Goal: Task Accomplishment & Management: Complete application form

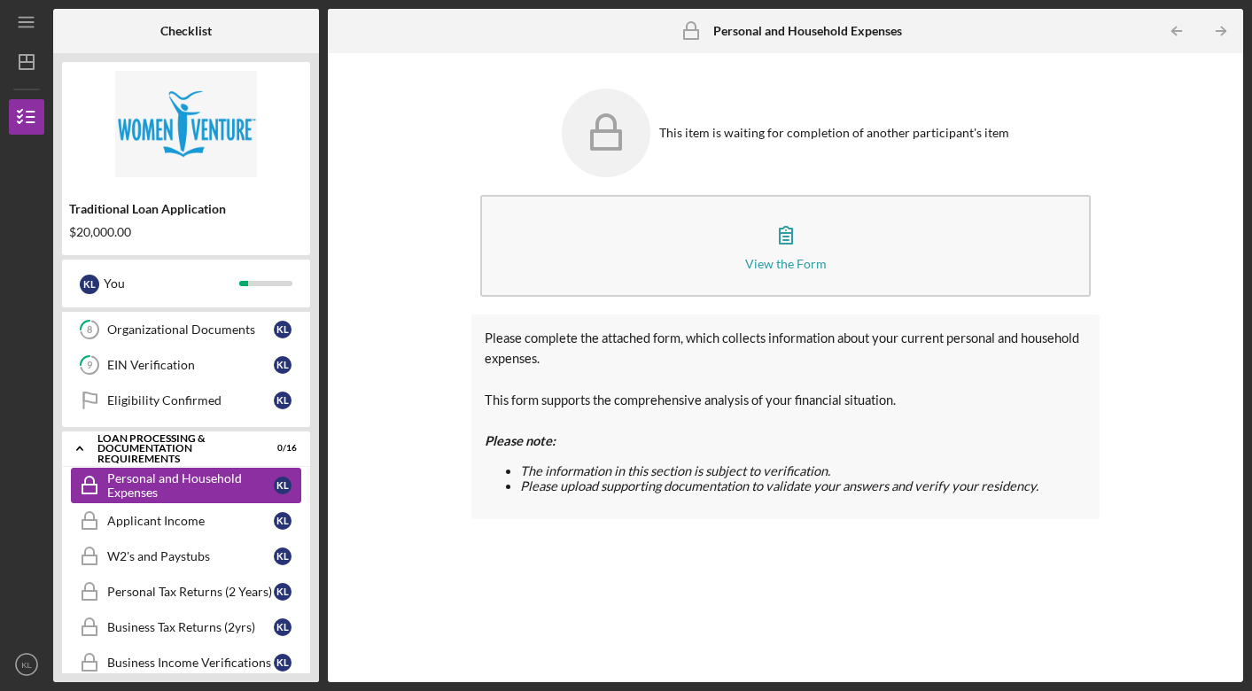
scroll to position [355, 0]
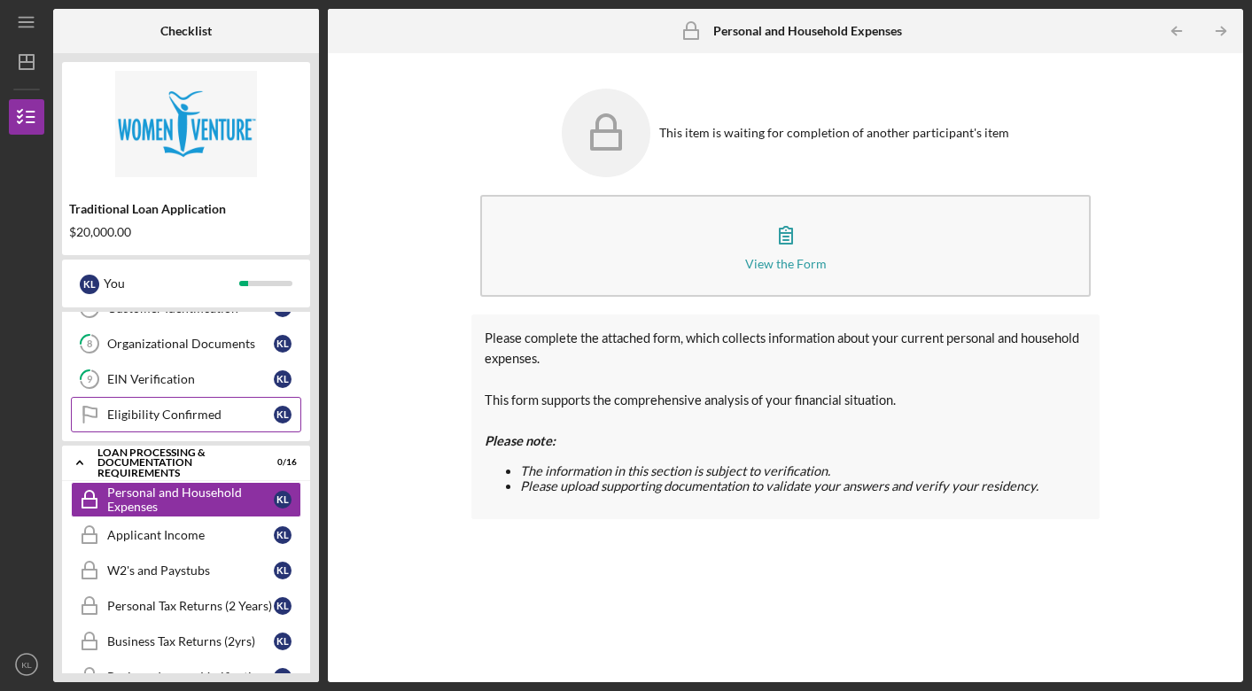
click at [221, 417] on div "Eligibility Confirmed" at bounding box center [190, 415] width 167 height 14
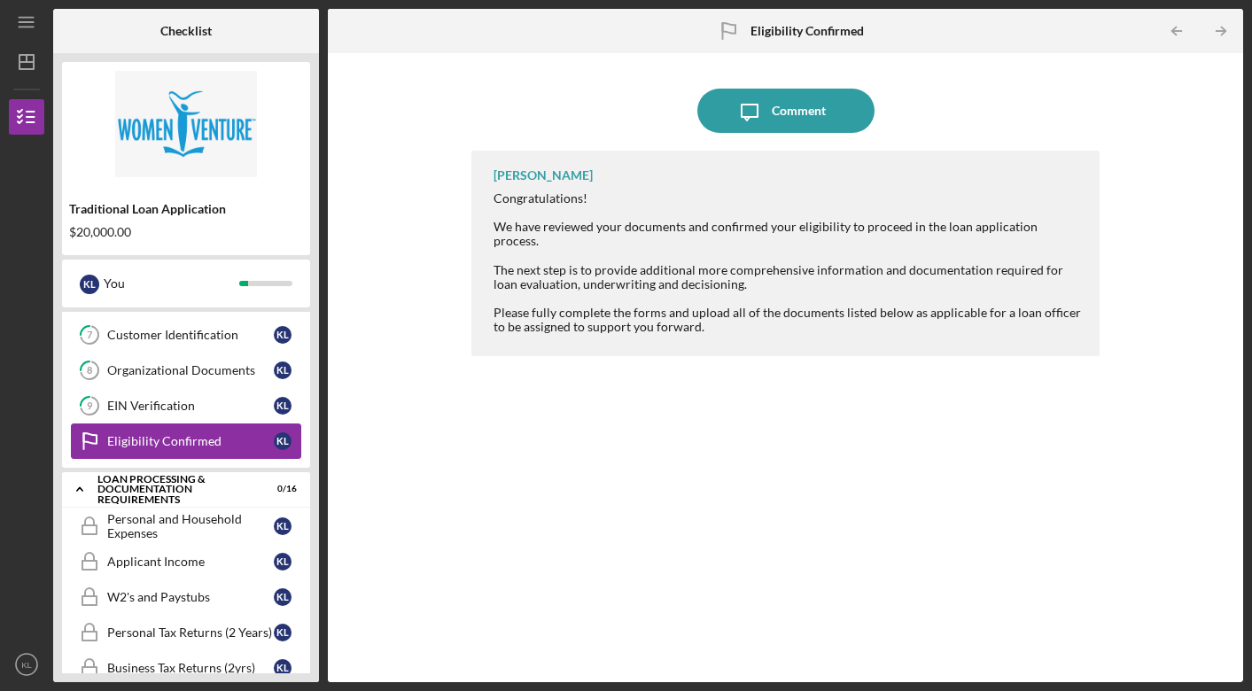
scroll to position [327, 0]
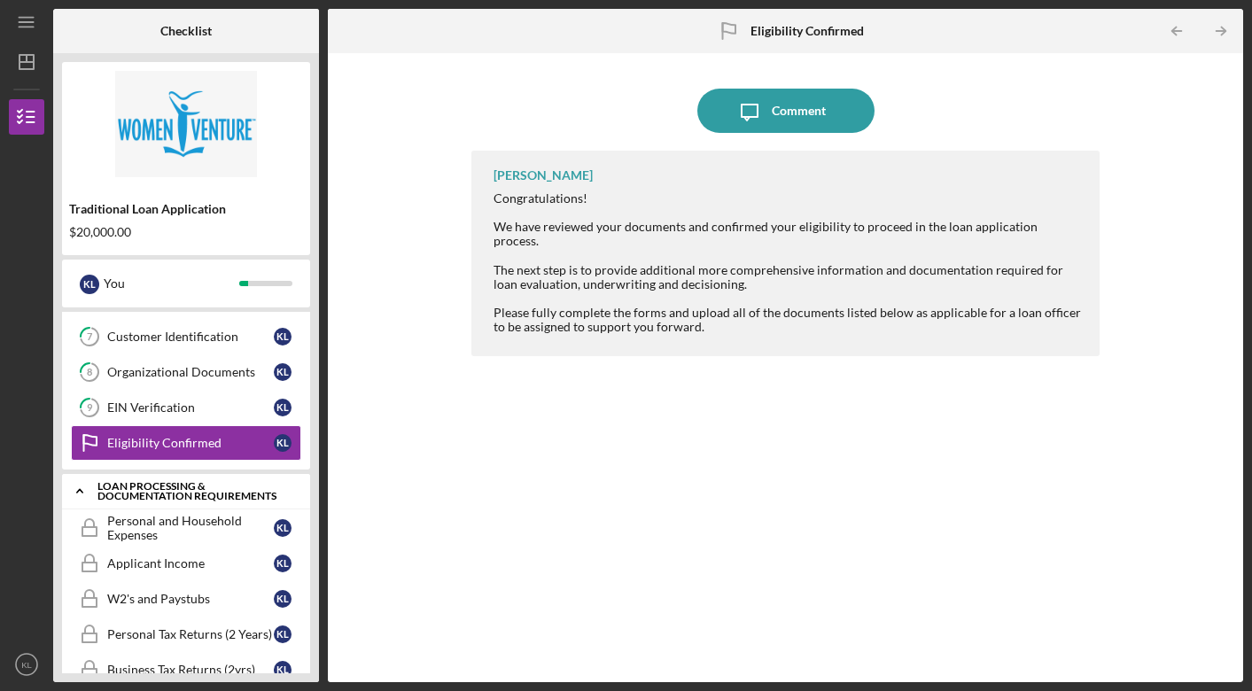
click at [224, 494] on div "Loan Processing & Documentation Requirements" at bounding box center [192, 491] width 191 height 20
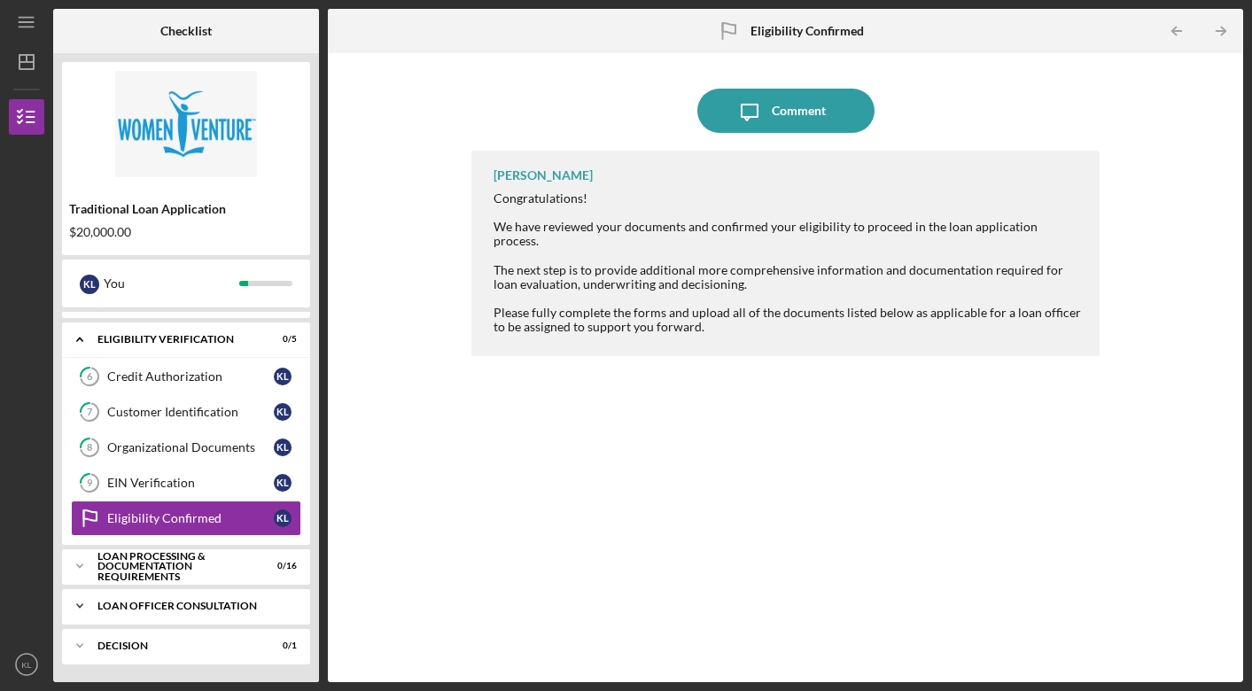
click at [184, 606] on div "Loan Officer Consultation" at bounding box center [192, 606] width 191 height 11
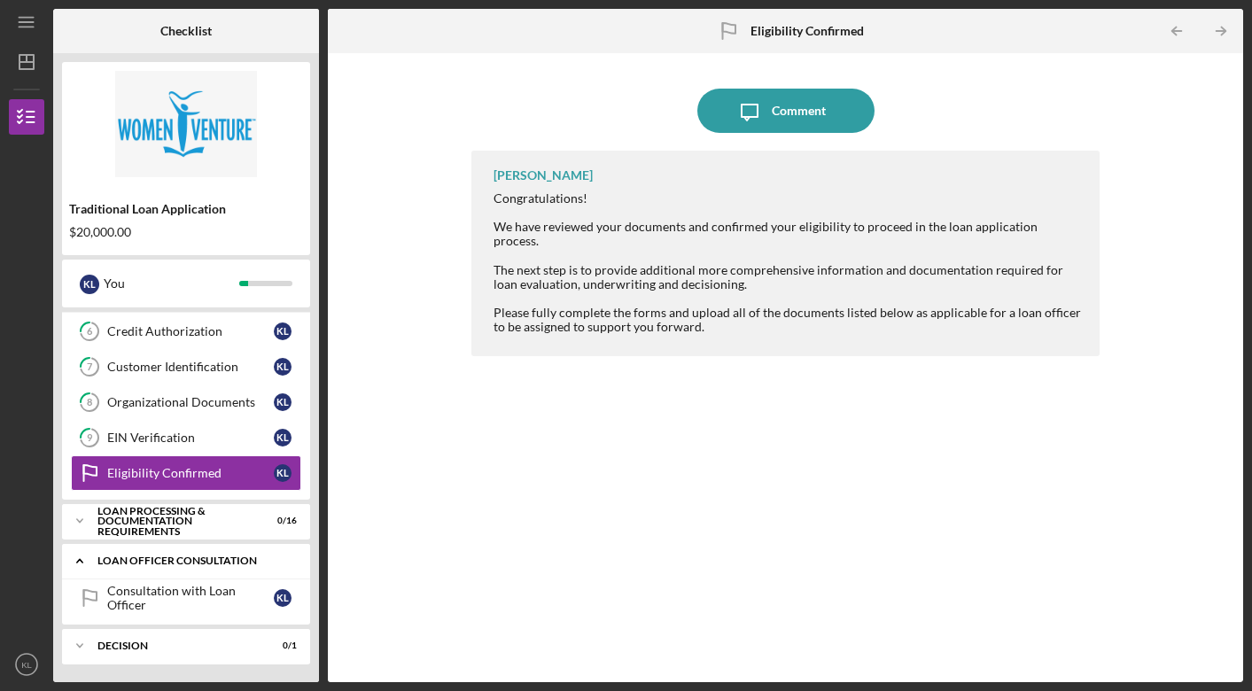
scroll to position [297, 0]
click at [183, 591] on div "Consultation with Loan Officer" at bounding box center [190, 598] width 167 height 28
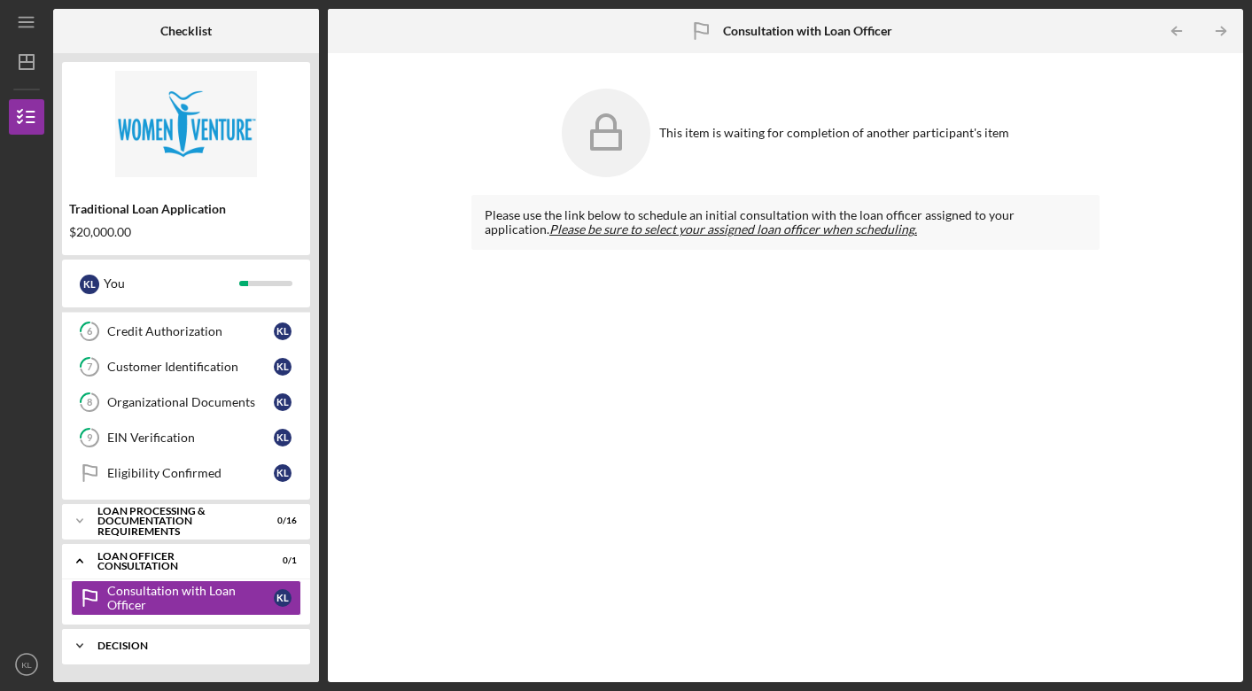
click at [164, 644] on div "Decision" at bounding box center [192, 646] width 191 height 11
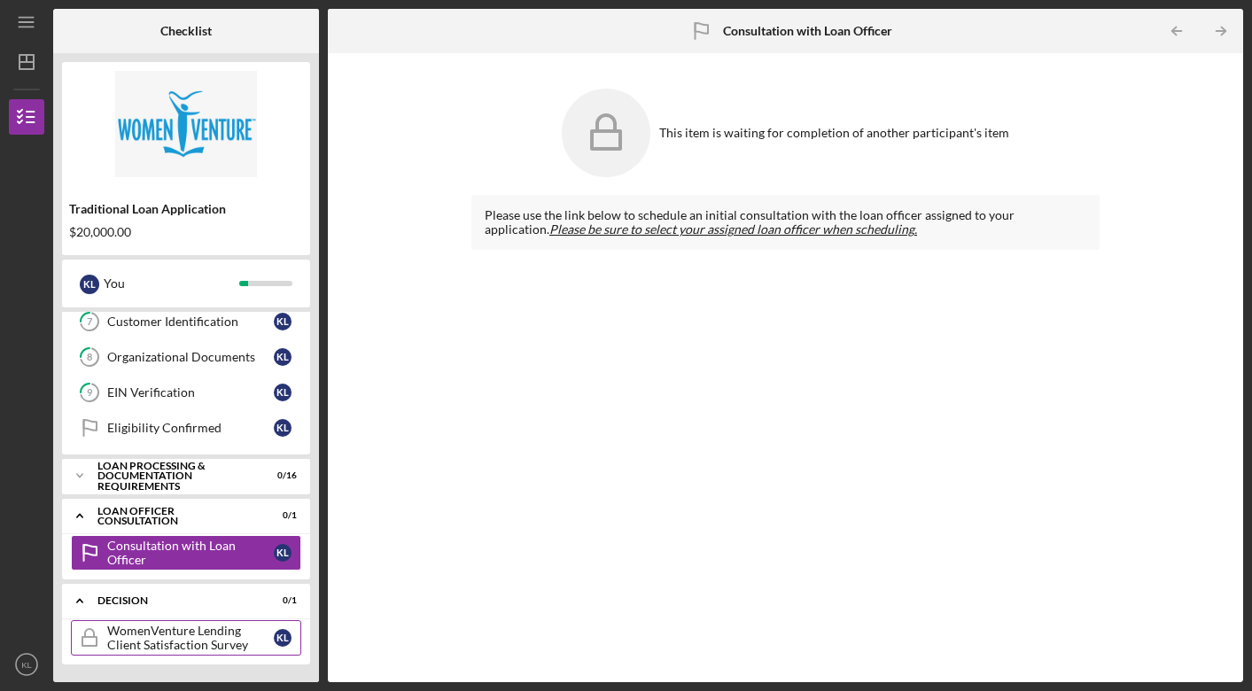
scroll to position [316, 0]
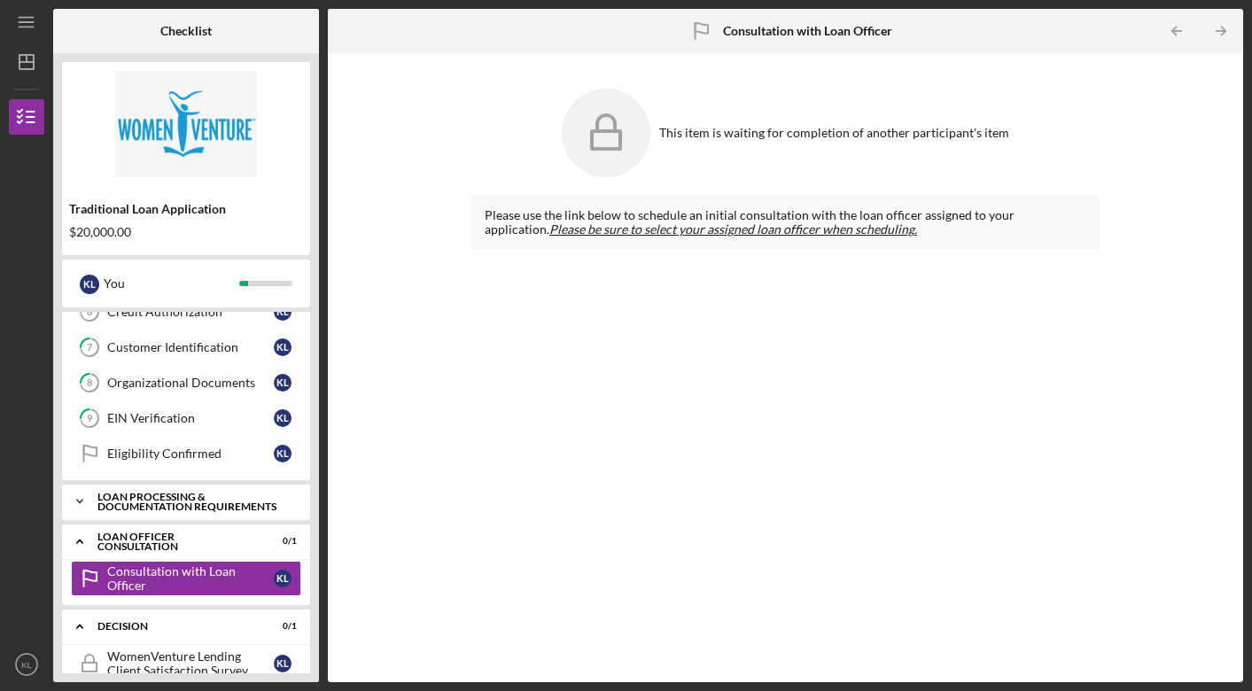
click at [137, 490] on div "Icon/Expander Loan Processing & Documentation Requirements 0 / 16" at bounding box center [186, 501] width 248 height 35
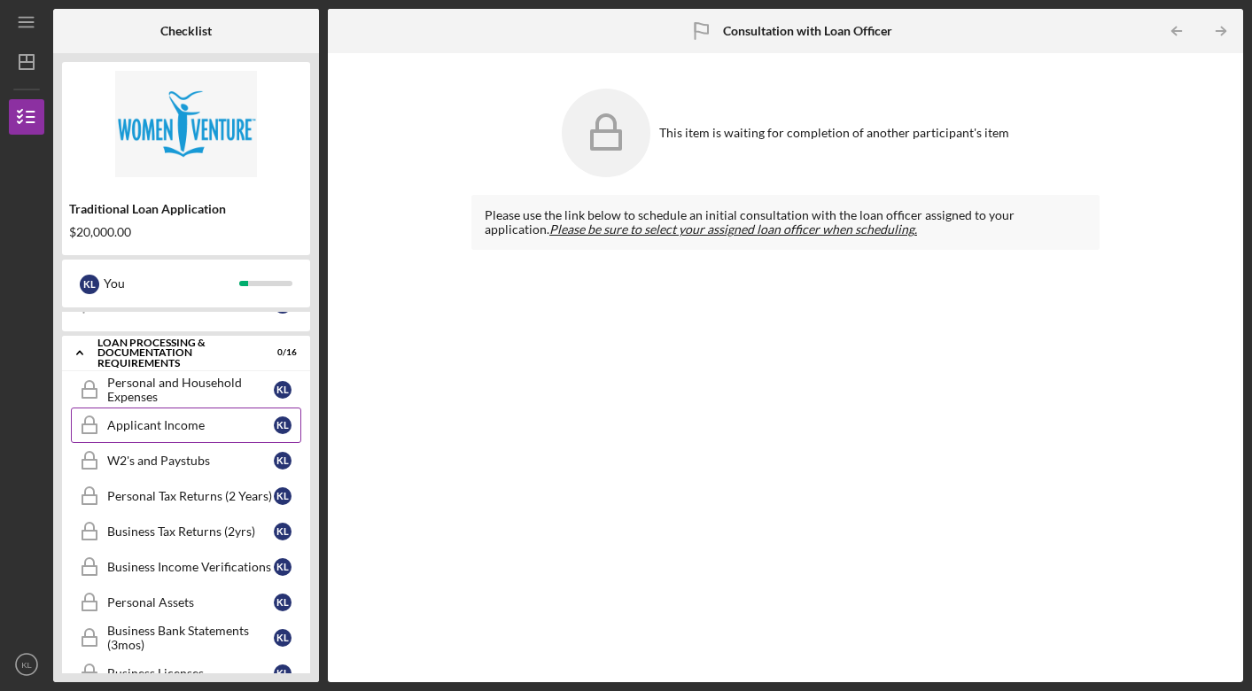
scroll to position [468, 0]
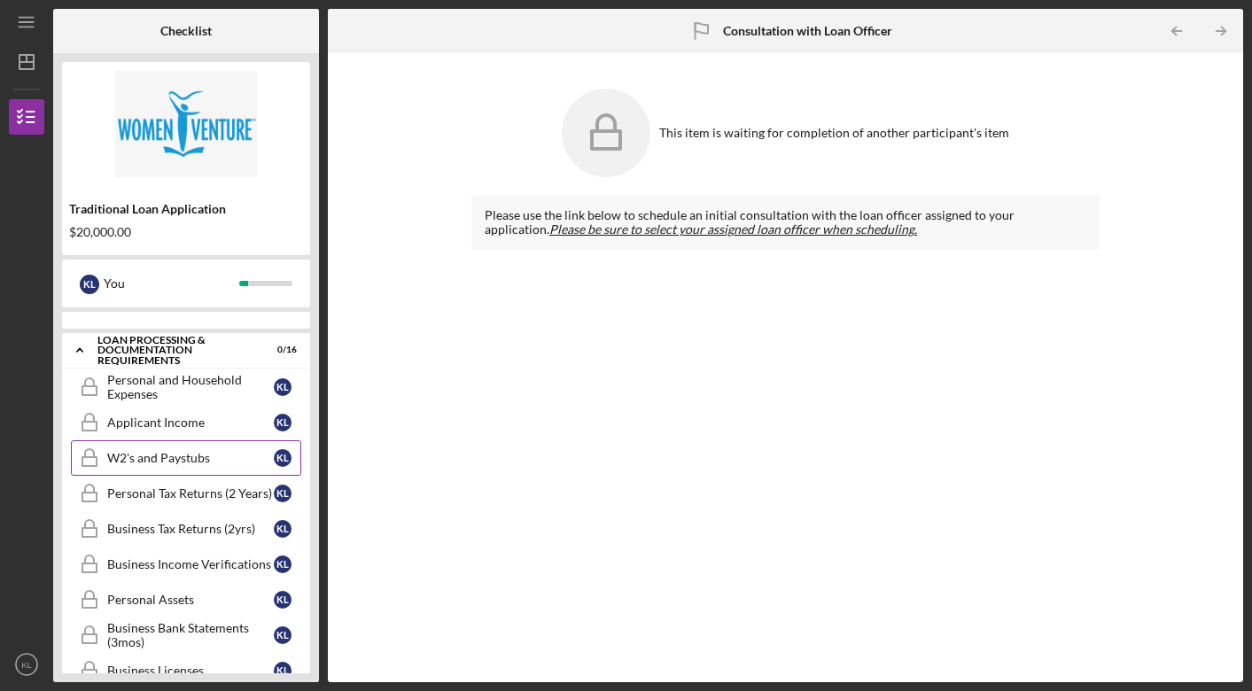
click at [202, 460] on div "W2's and Paystubs" at bounding box center [190, 458] width 167 height 14
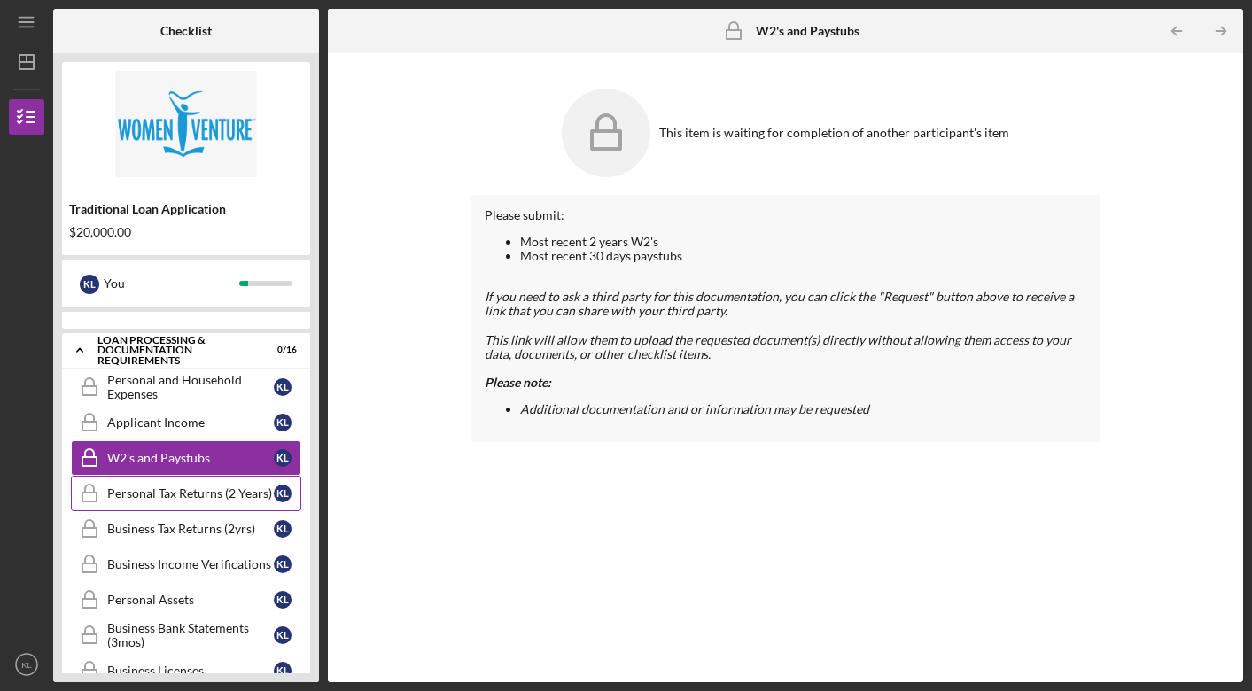
click at [178, 495] on div "Personal Tax Returns (2 Years)" at bounding box center [190, 494] width 167 height 14
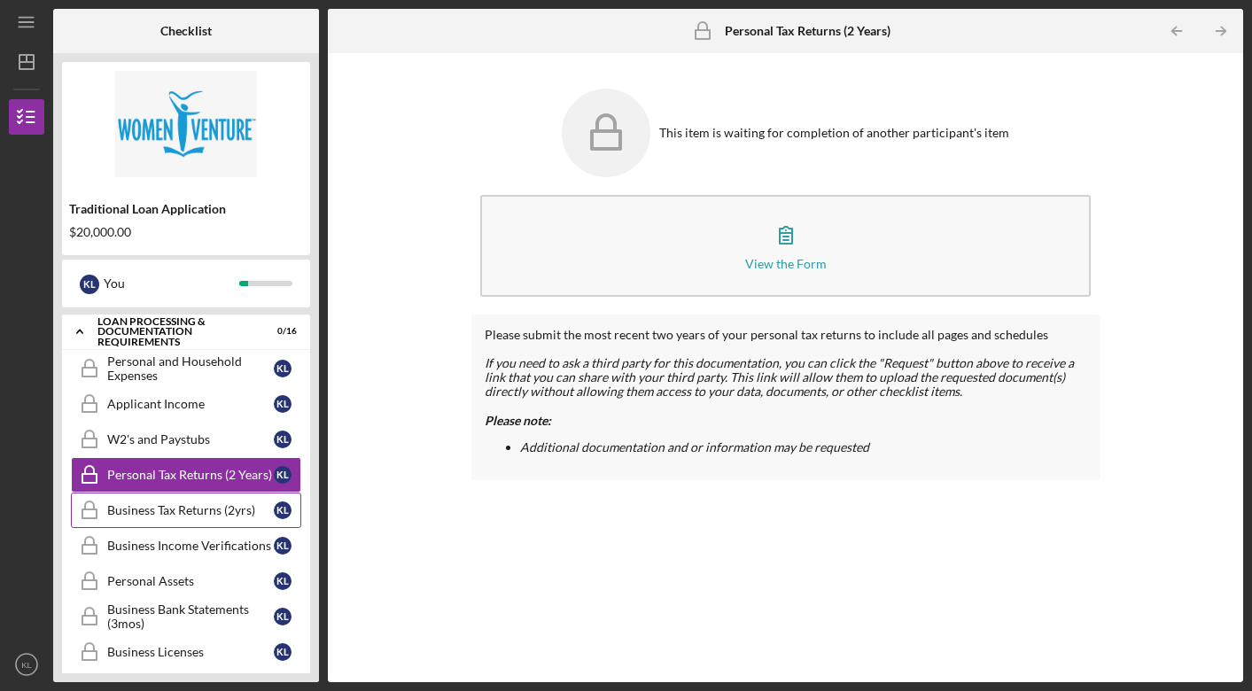
scroll to position [495, 0]
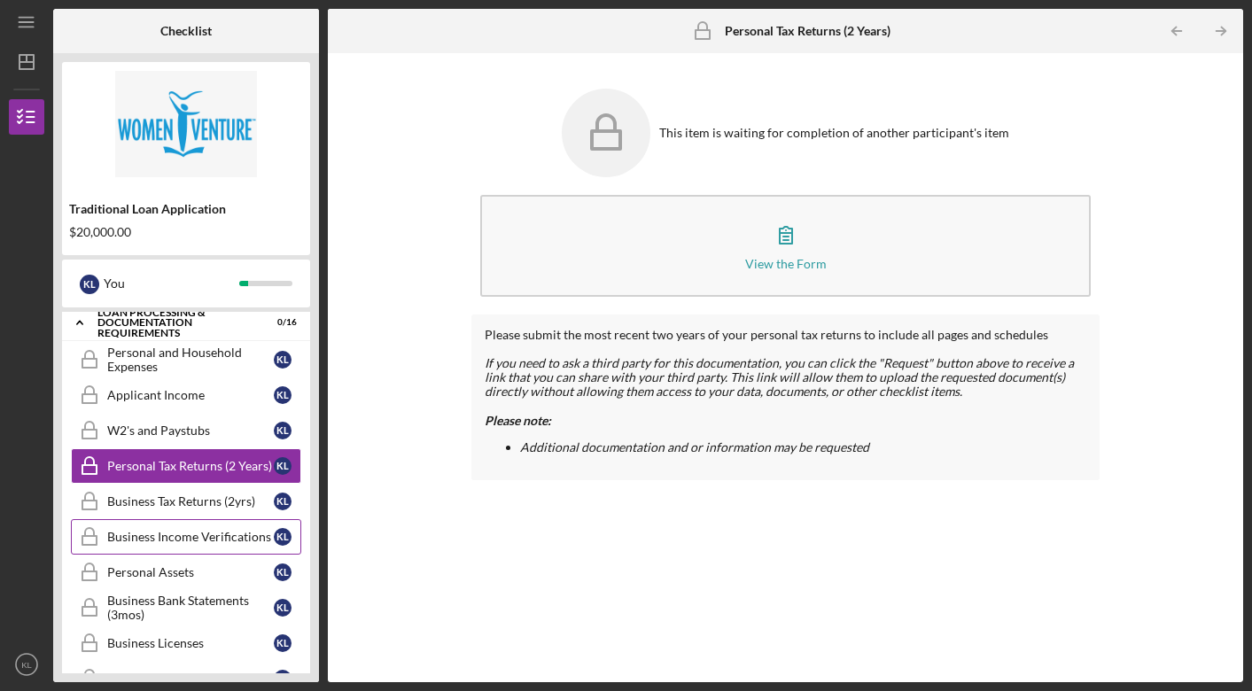
click at [174, 535] on div "Business Income Verifications" at bounding box center [190, 537] width 167 height 14
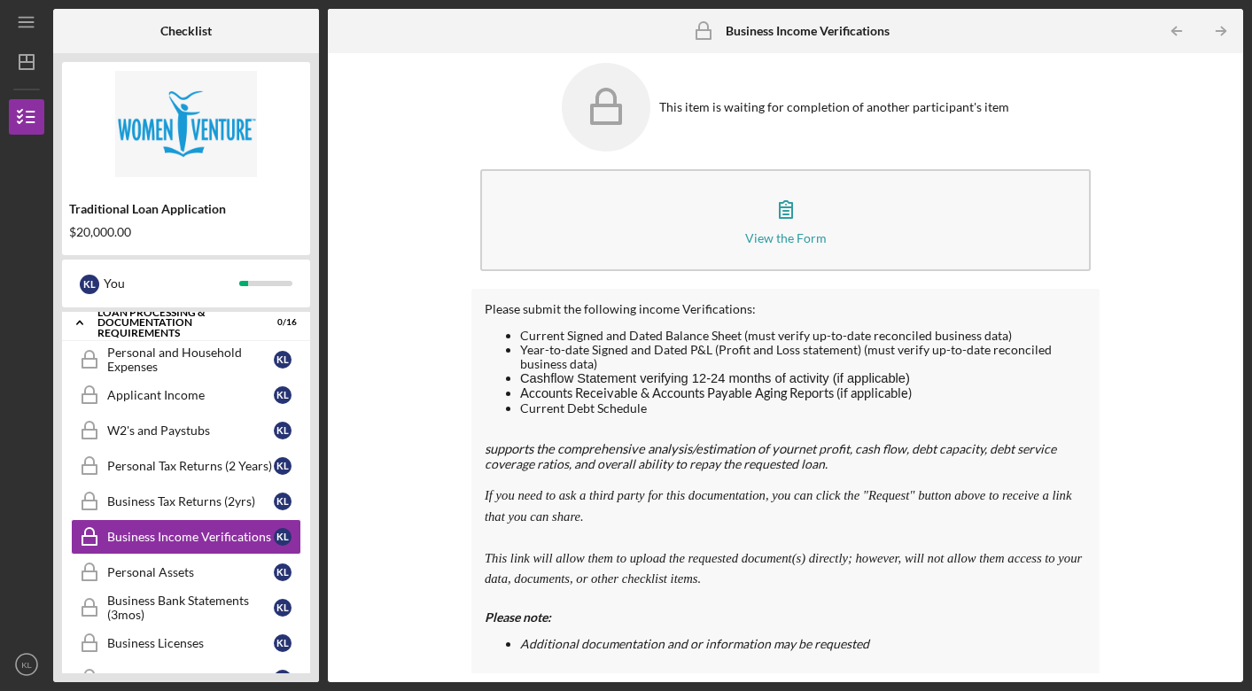
scroll to position [25, 0]
click at [180, 569] on div "Personal Assets" at bounding box center [190, 572] width 167 height 14
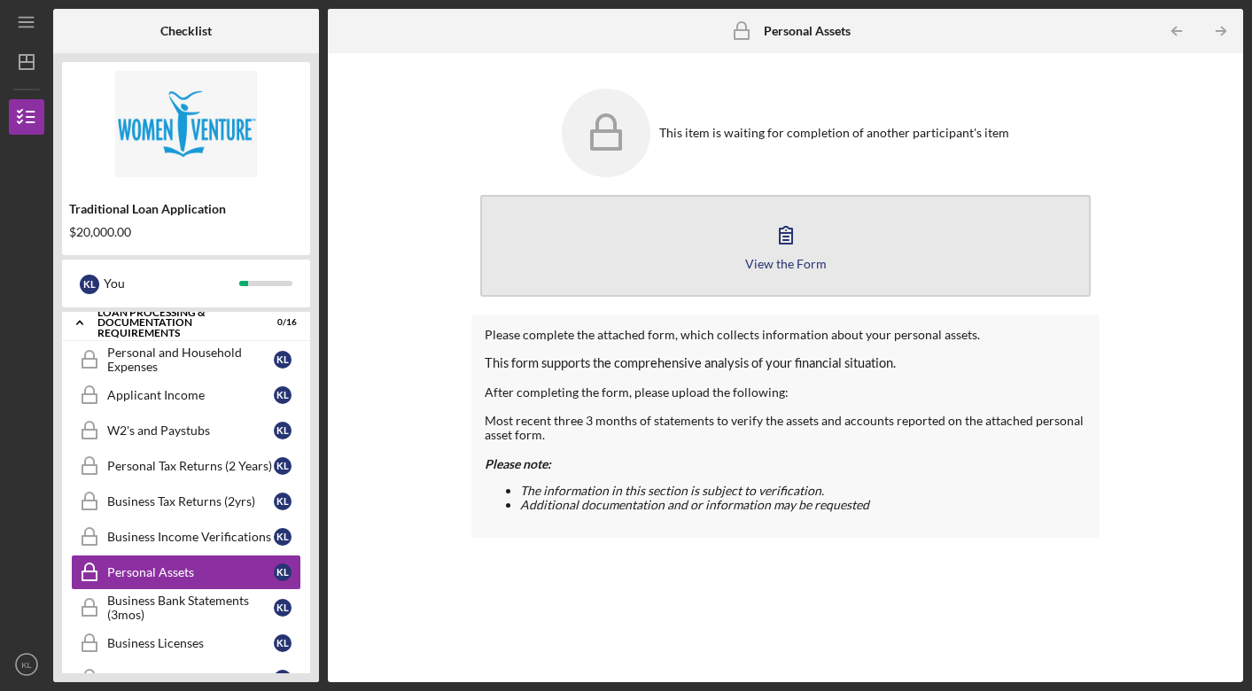
click at [787, 240] on icon "button" at bounding box center [786, 235] width 12 height 17
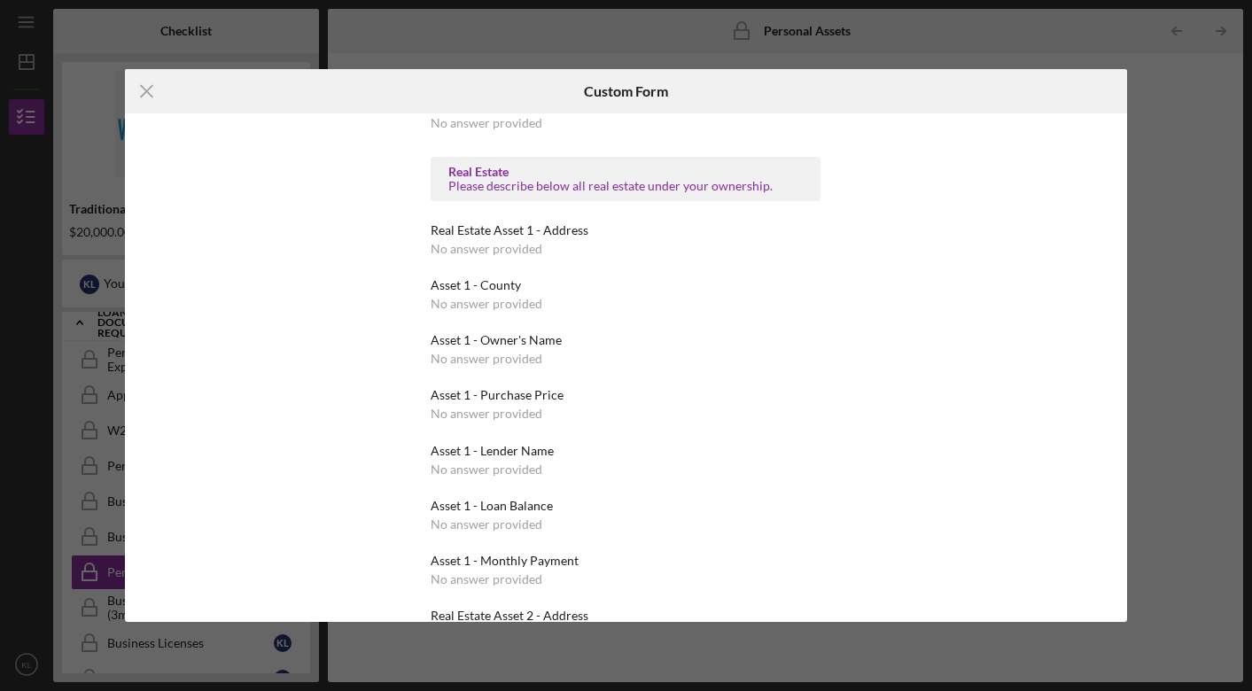
scroll to position [1990, 0]
click at [150, 93] on line at bounding box center [147, 92] width 12 height 12
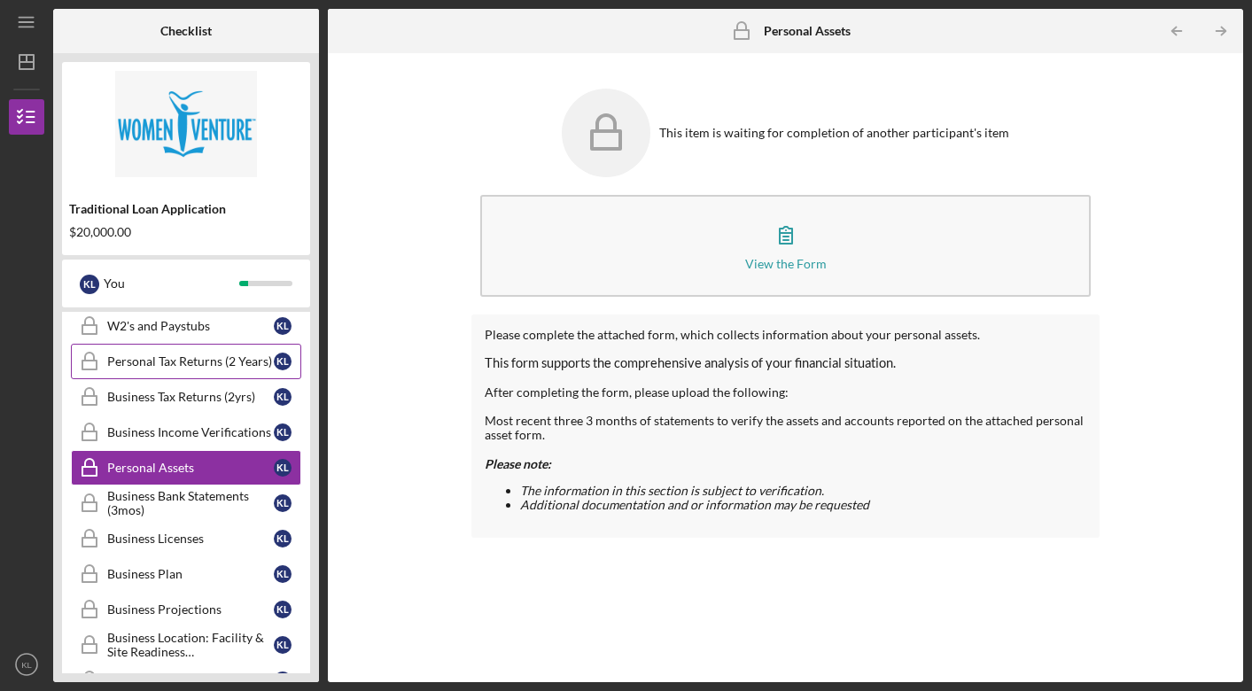
scroll to position [622, 0]
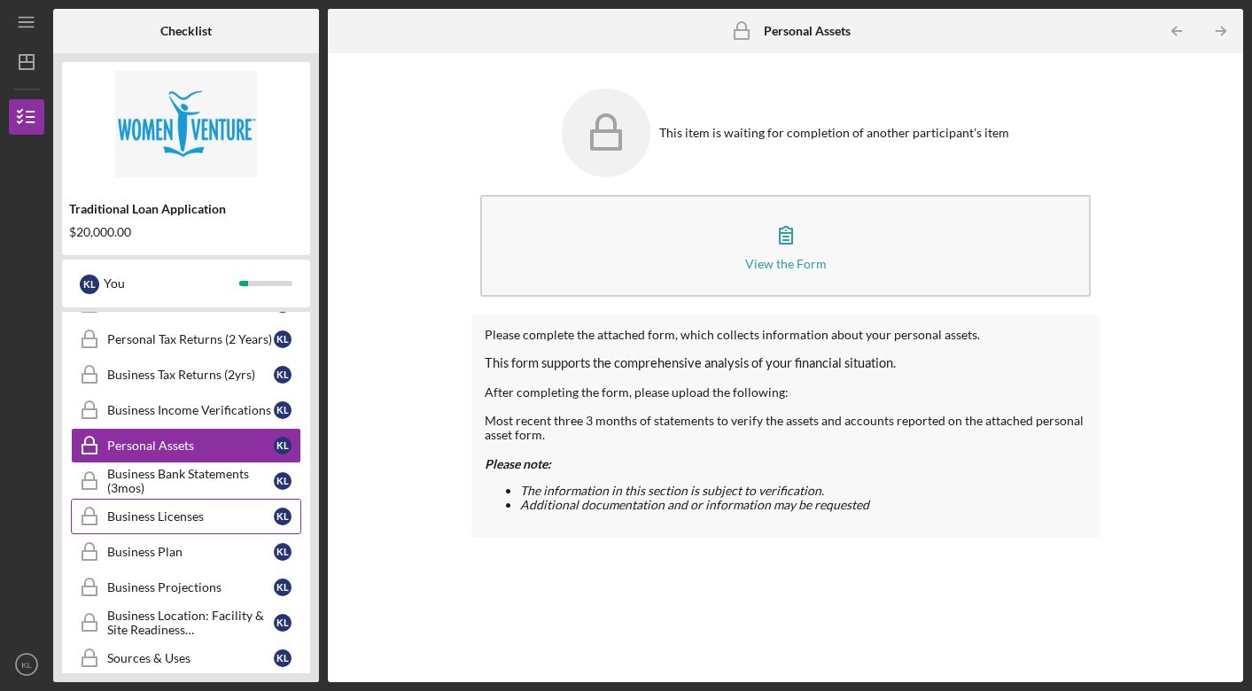
click at [199, 512] on div "Business Licenses" at bounding box center [190, 517] width 167 height 14
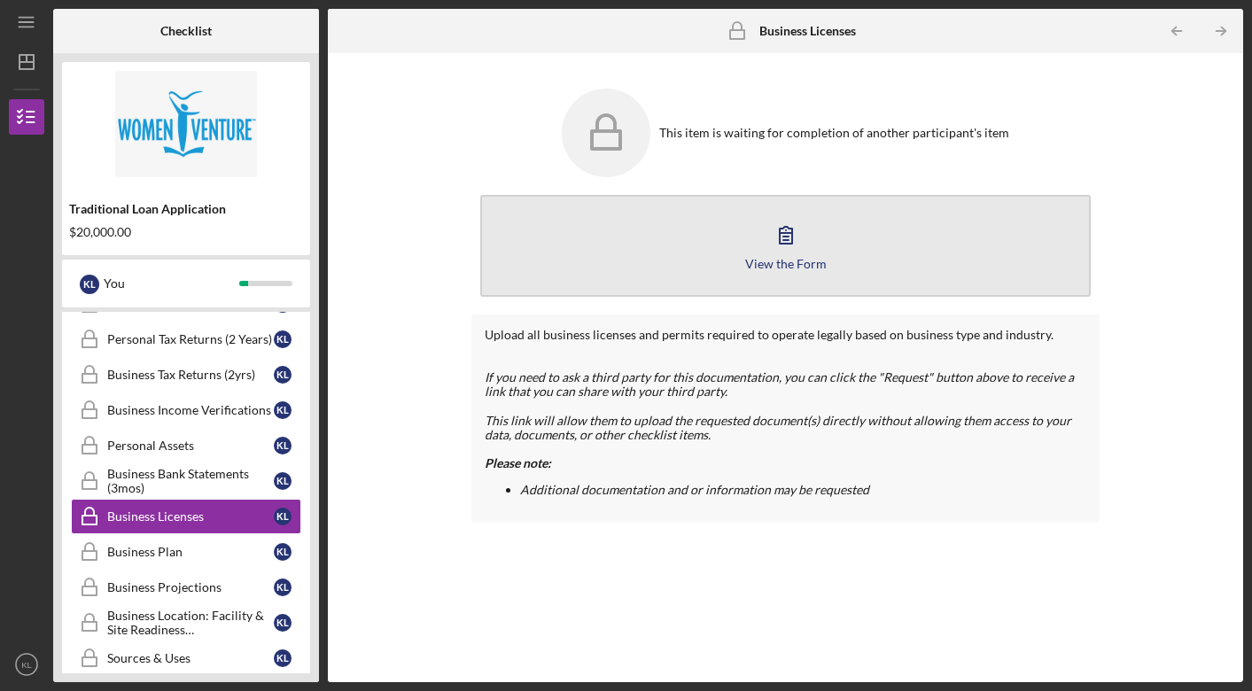
click at [788, 238] on icon "button" at bounding box center [786, 235] width 44 height 44
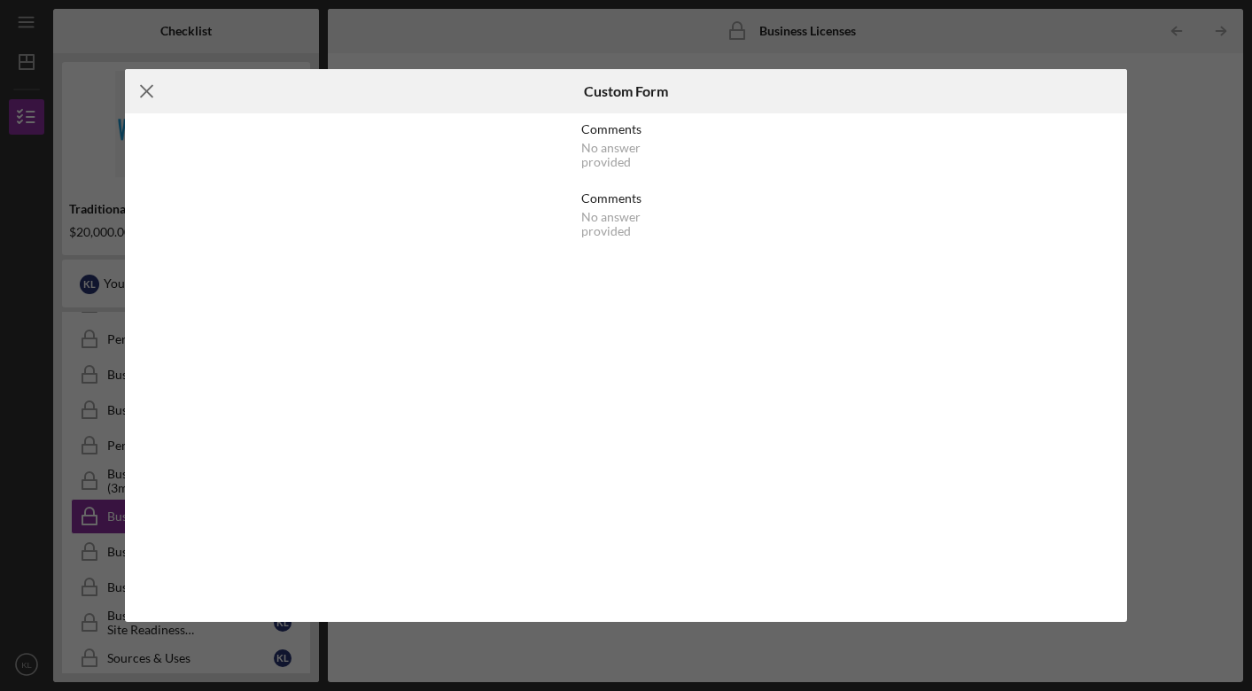
click at [150, 90] on line at bounding box center [147, 92] width 12 height 12
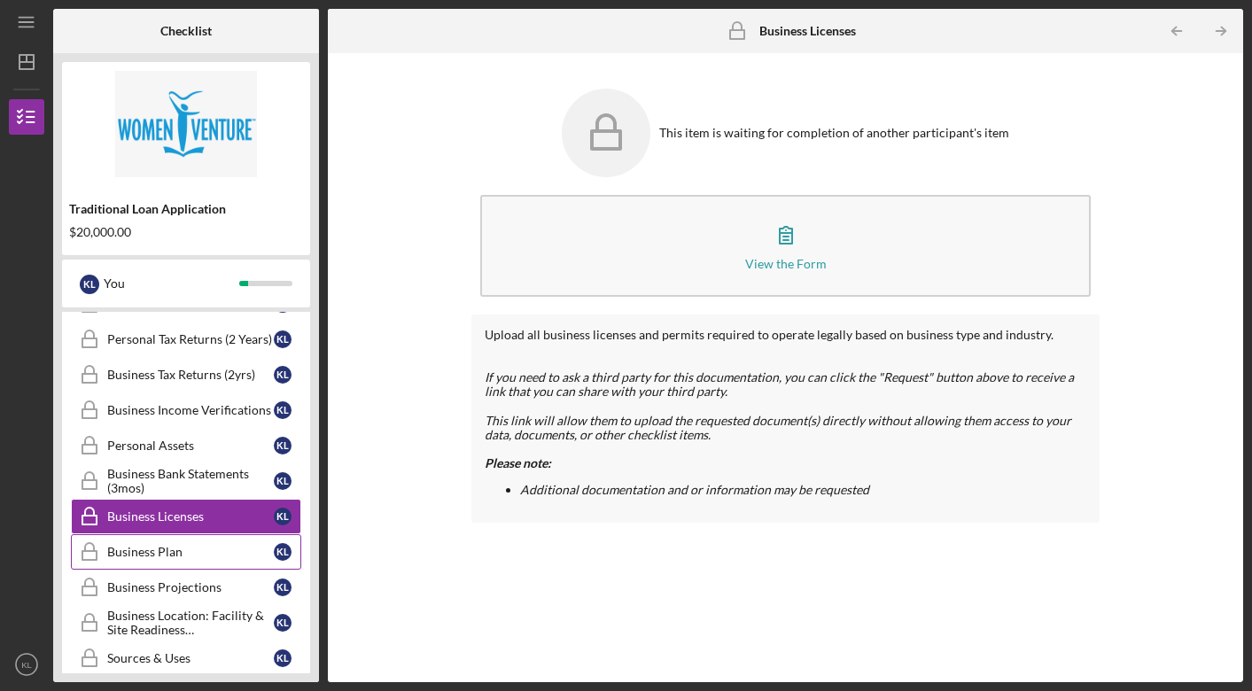
click at [207, 549] on div "Business Plan" at bounding box center [190, 552] width 167 height 14
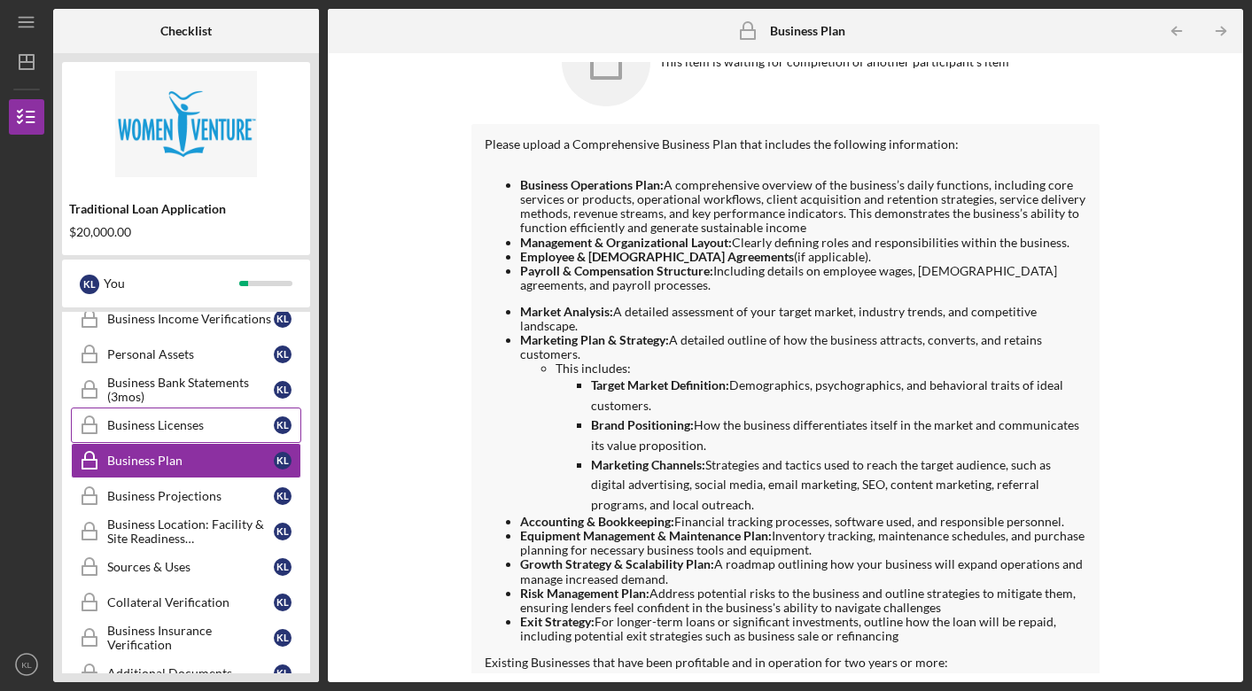
scroll to position [723, 0]
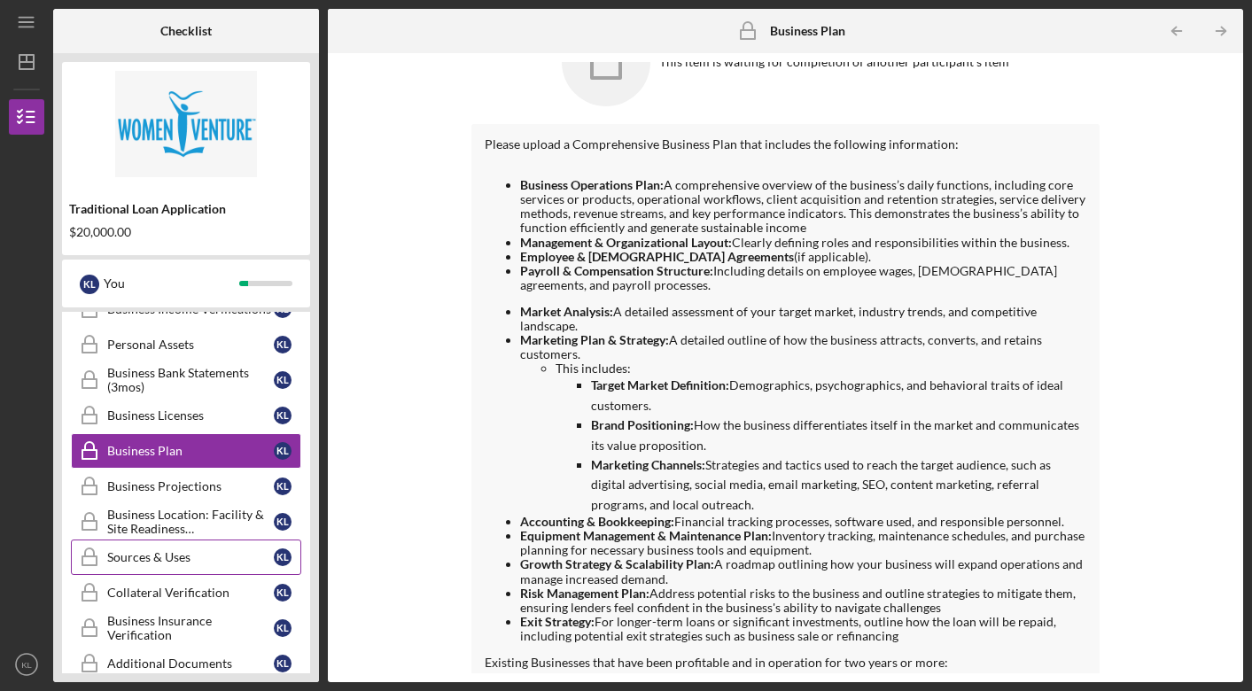
click at [160, 562] on div "Sources & Uses" at bounding box center [190, 557] width 167 height 14
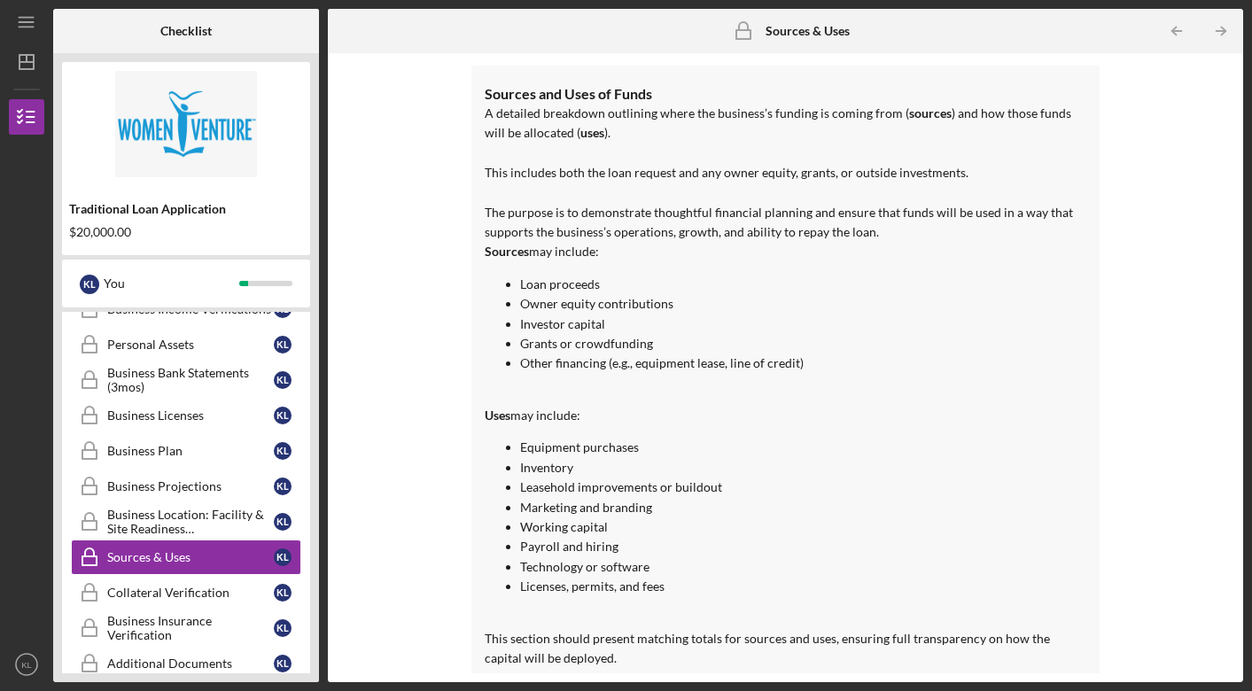
scroll to position [129, 0]
click at [210, 594] on div "Collateral Verification" at bounding box center [190, 593] width 167 height 14
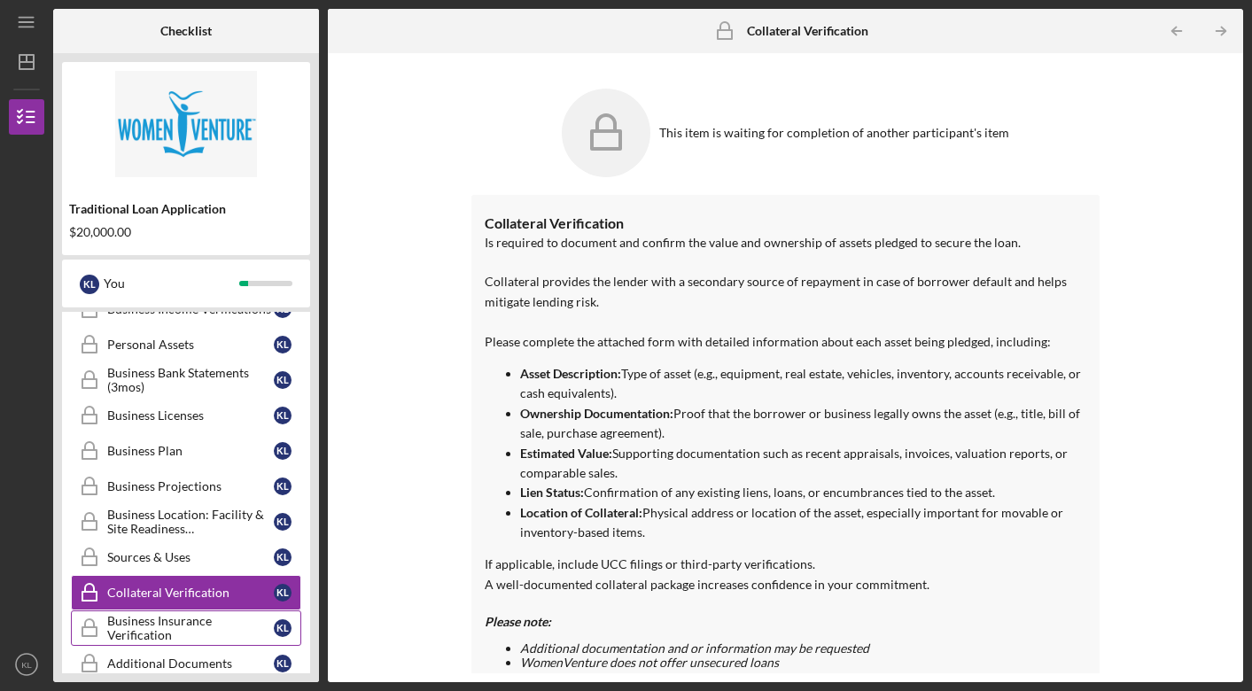
click at [200, 618] on div "Business Insurance Verification" at bounding box center [190, 628] width 167 height 28
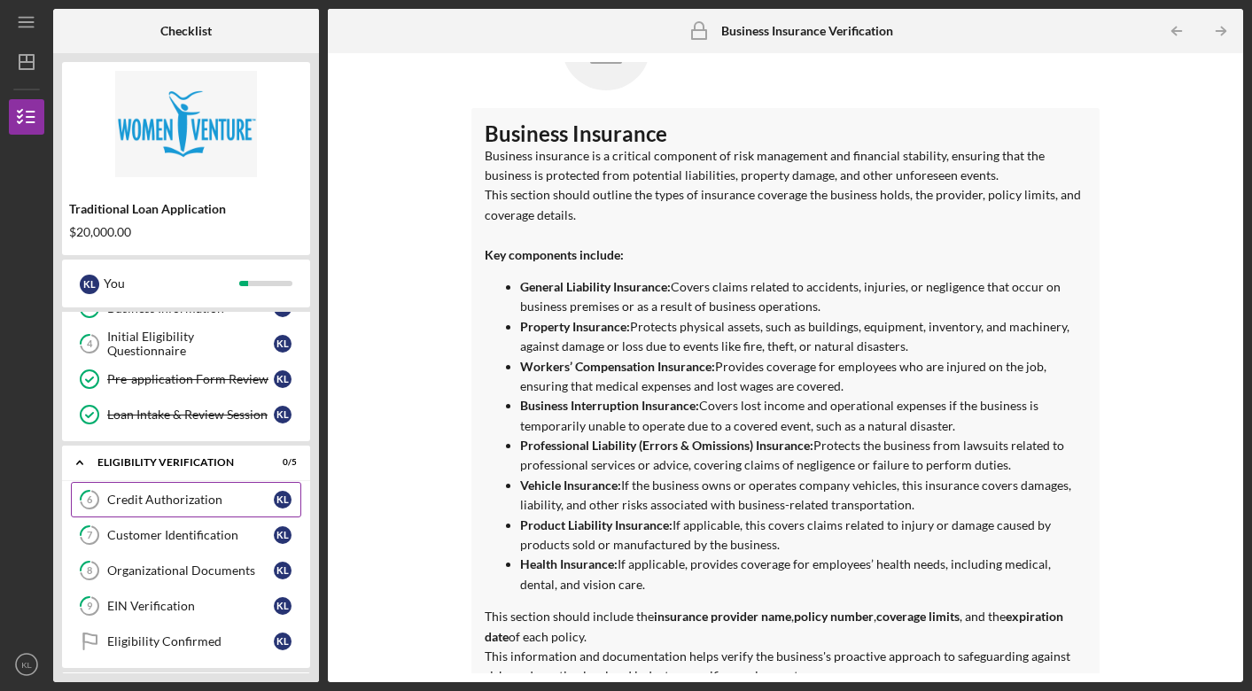
scroll to position [129, 0]
